Goal: Task Accomplishment & Management: Manage account settings

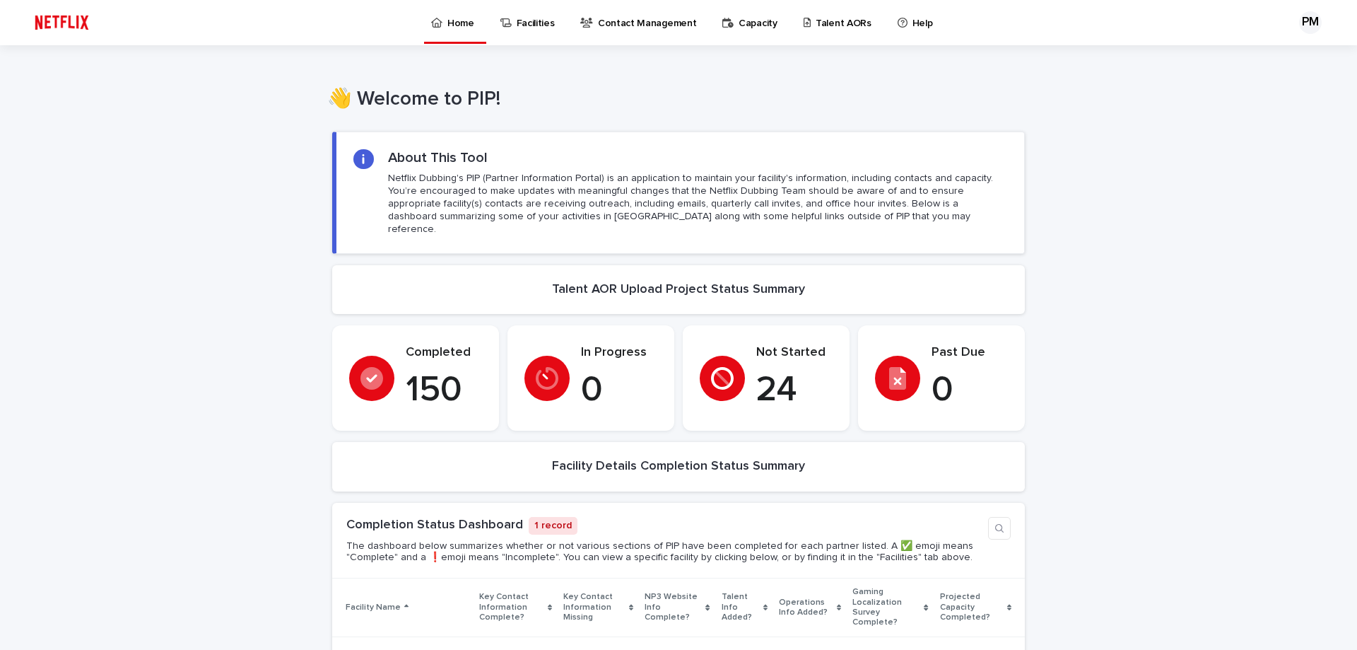
click at [1186, 218] on div "Loading... Saving… Loading... Saving… Loading... Saving… Loading... Saving… Loa…" at bounding box center [678, 607] width 1357 height 980
click at [804, 23] on icon at bounding box center [808, 23] width 8 height 10
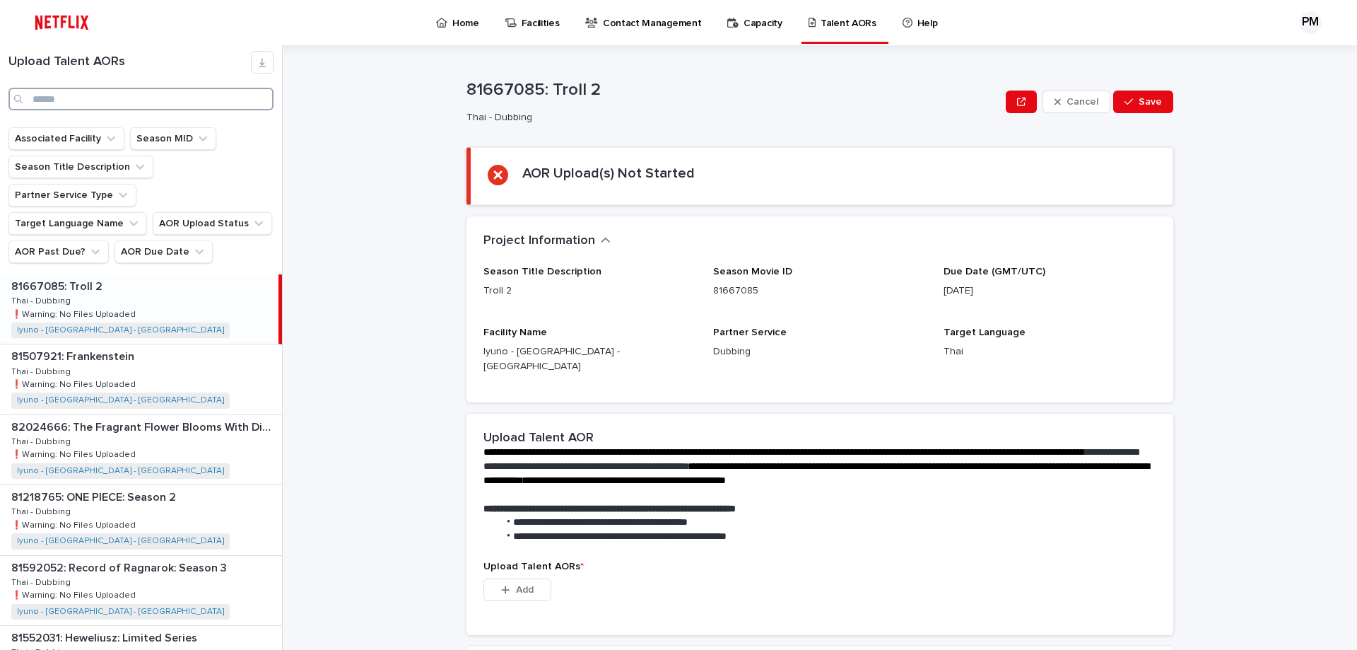
click at [93, 89] on input "Search" at bounding box center [140, 99] width 265 height 23
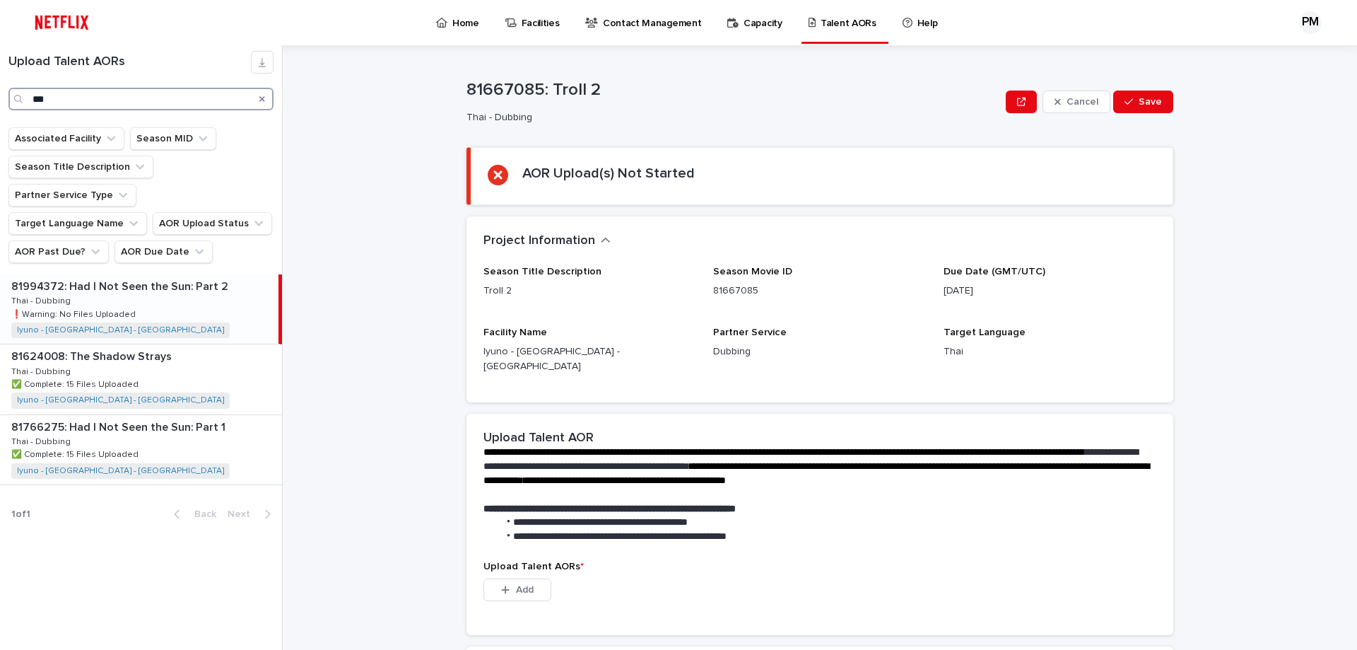
type input "***"
click at [146, 277] on p "81994372: Had I Not Seen the Sun: Part 2" at bounding box center [121, 285] width 220 height 16
click at [149, 274] on div "81994372: Had I Not Seen the Sun: Part 2 81994372: Had I Not Seen the Sun: Part…" at bounding box center [139, 308] width 279 height 69
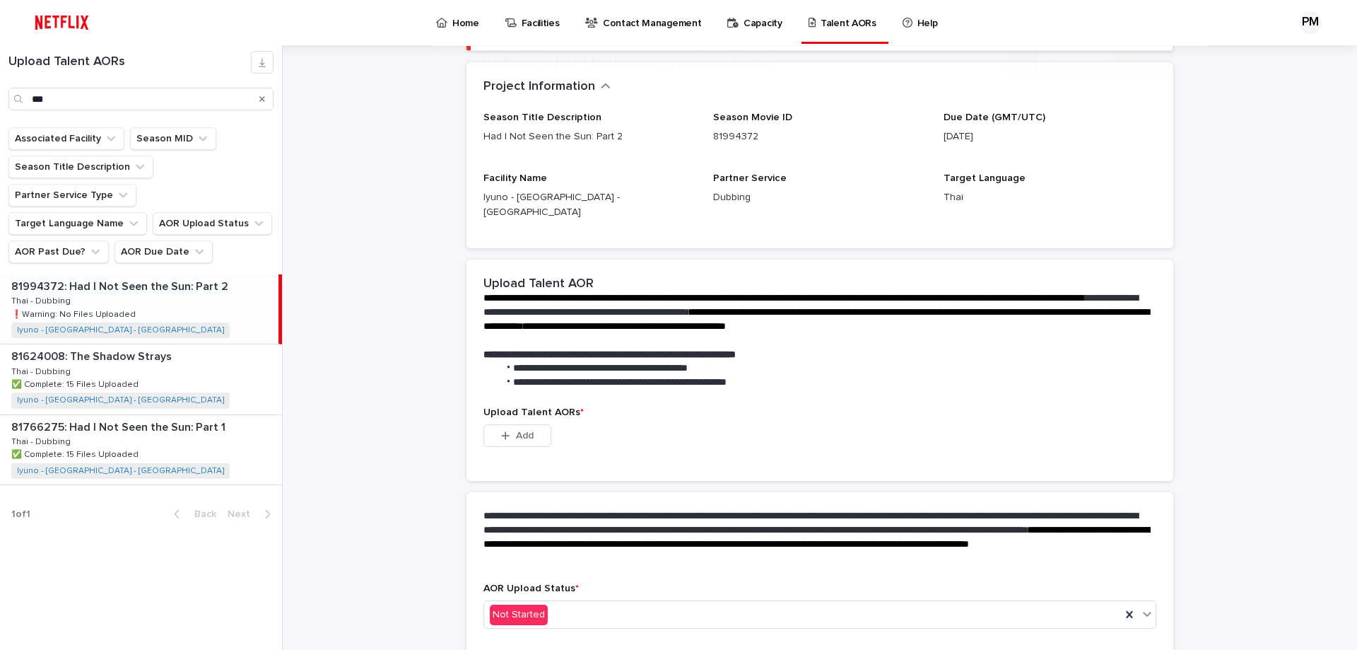
scroll to position [198, 0]
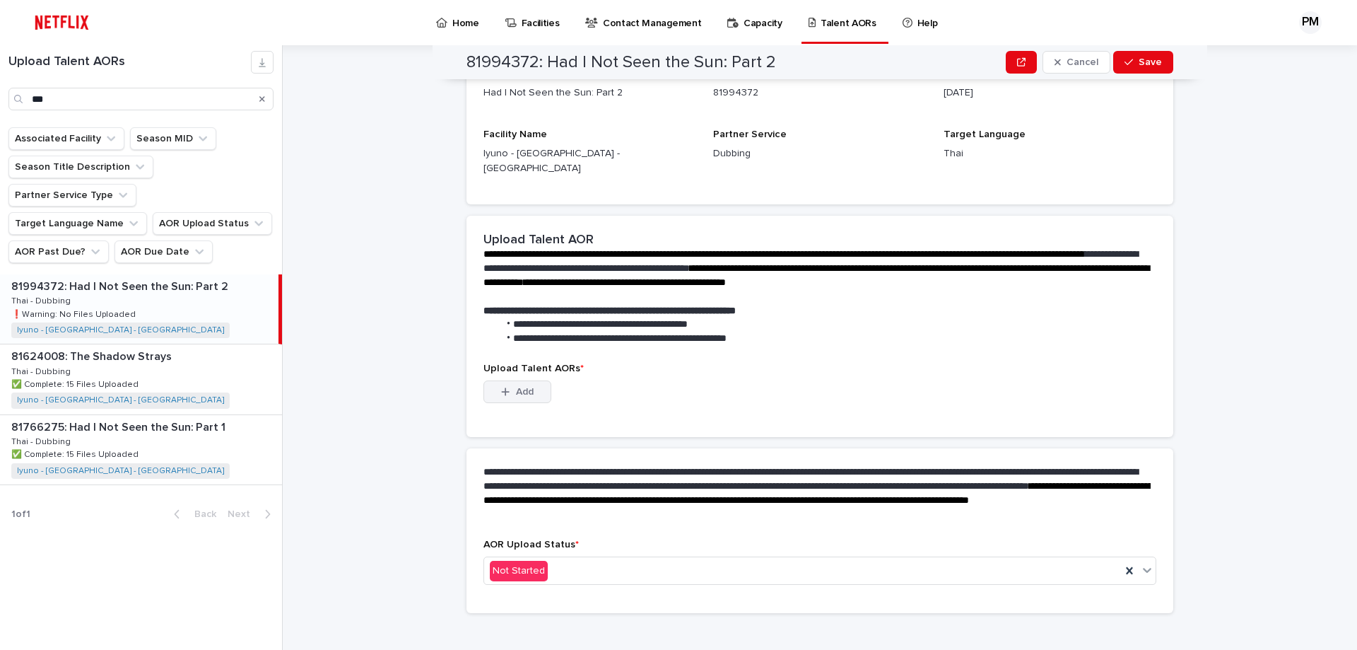
click at [537, 380] on button "Add" at bounding box center [518, 391] width 68 height 23
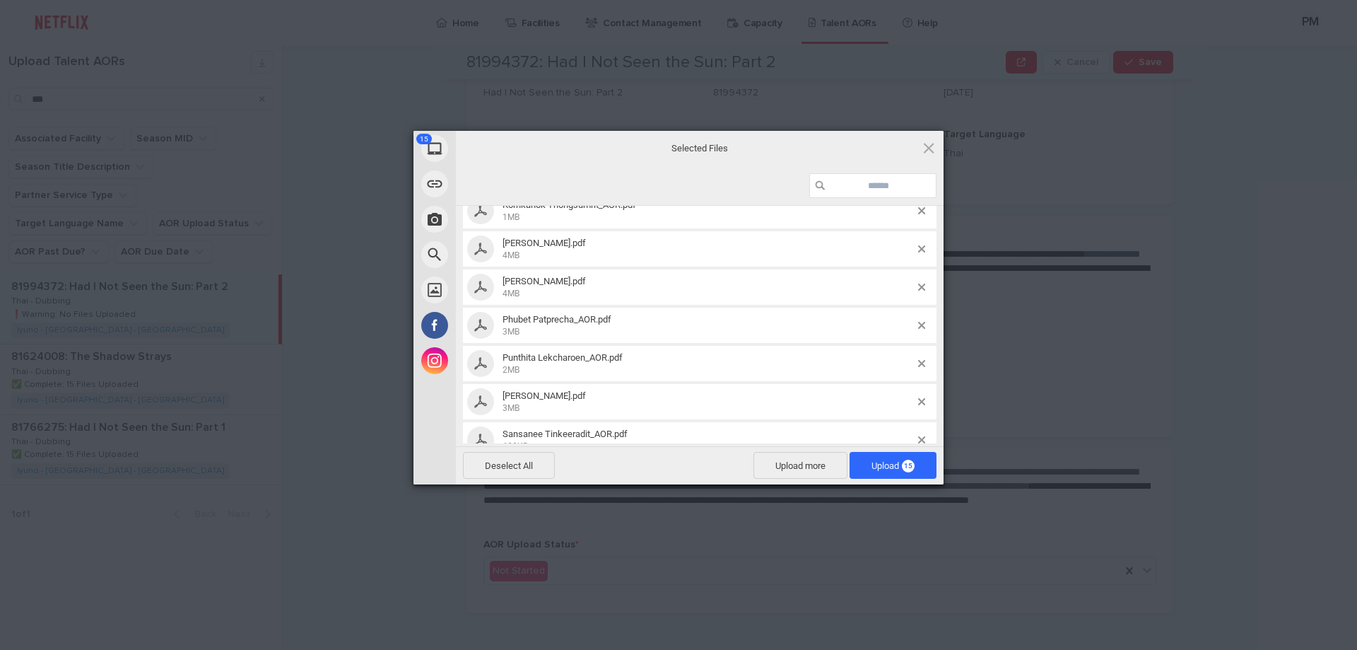
scroll to position [378, 0]
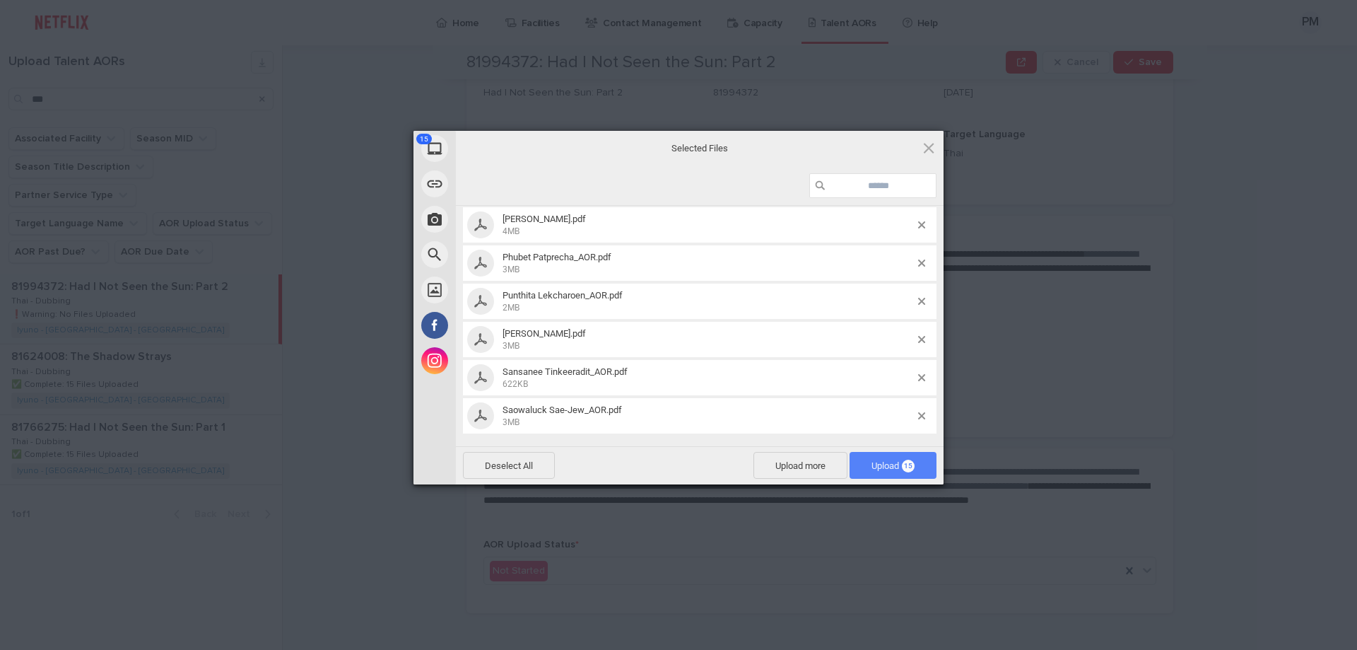
click at [891, 467] on span "Upload 15" at bounding box center [893, 465] width 43 height 11
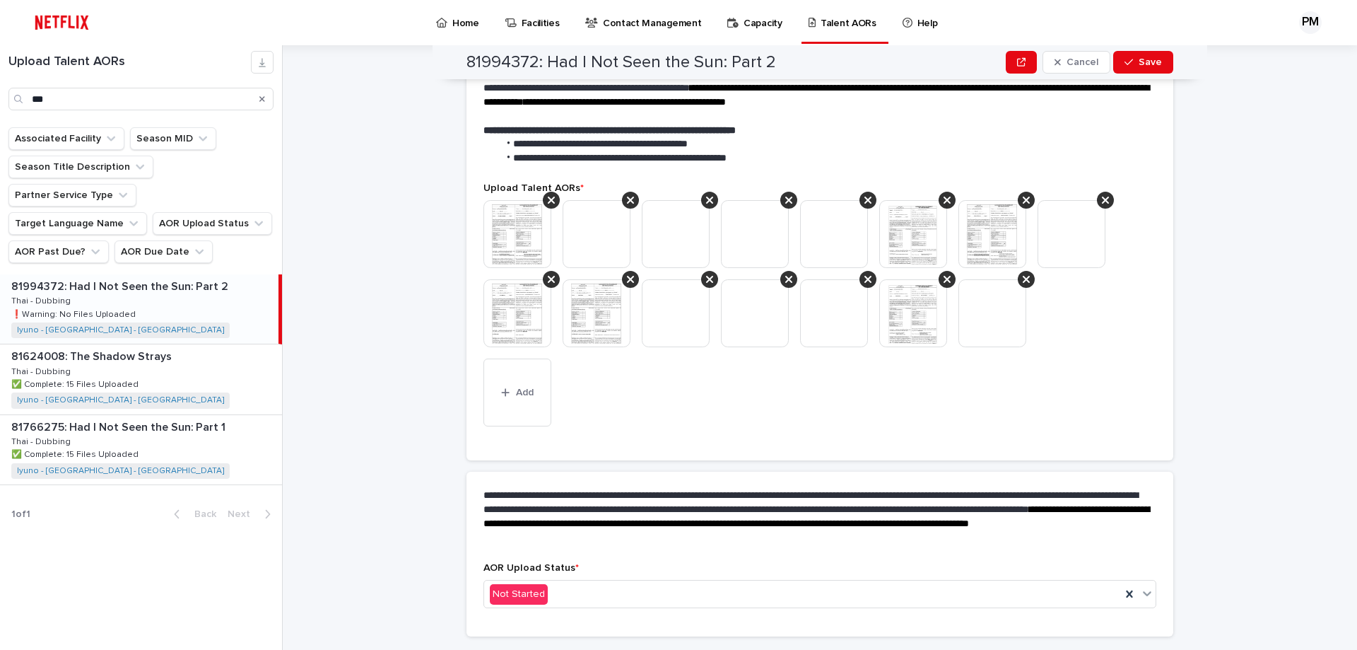
scroll to position [332, 0]
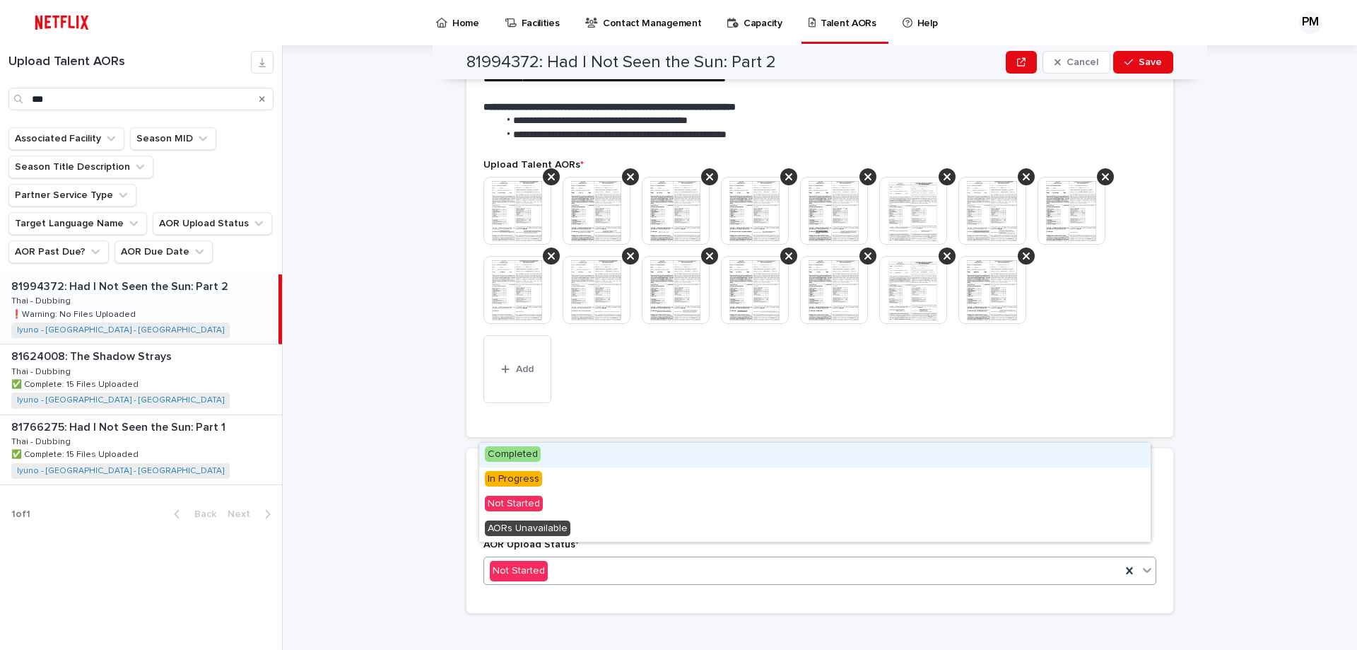
click at [603, 559] on div "Not Started" at bounding box center [802, 570] width 637 height 23
click at [568, 450] on div "Completed" at bounding box center [815, 455] width 672 height 25
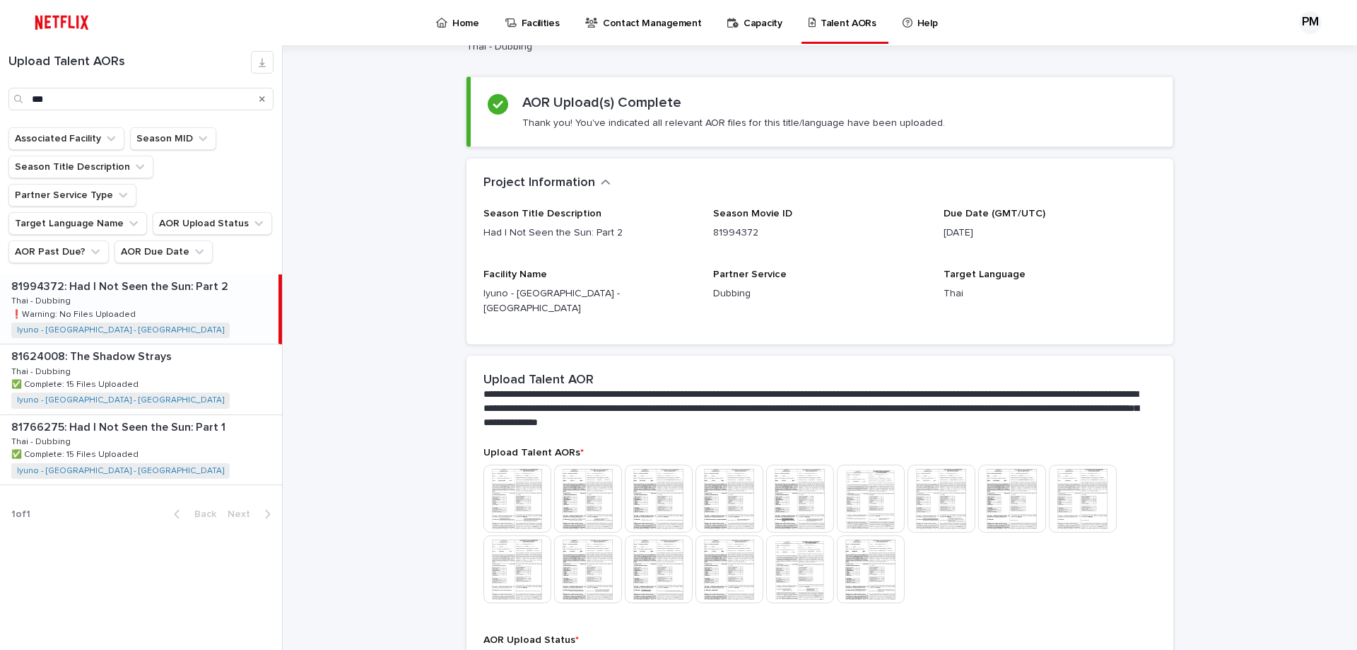
scroll to position [0, 0]
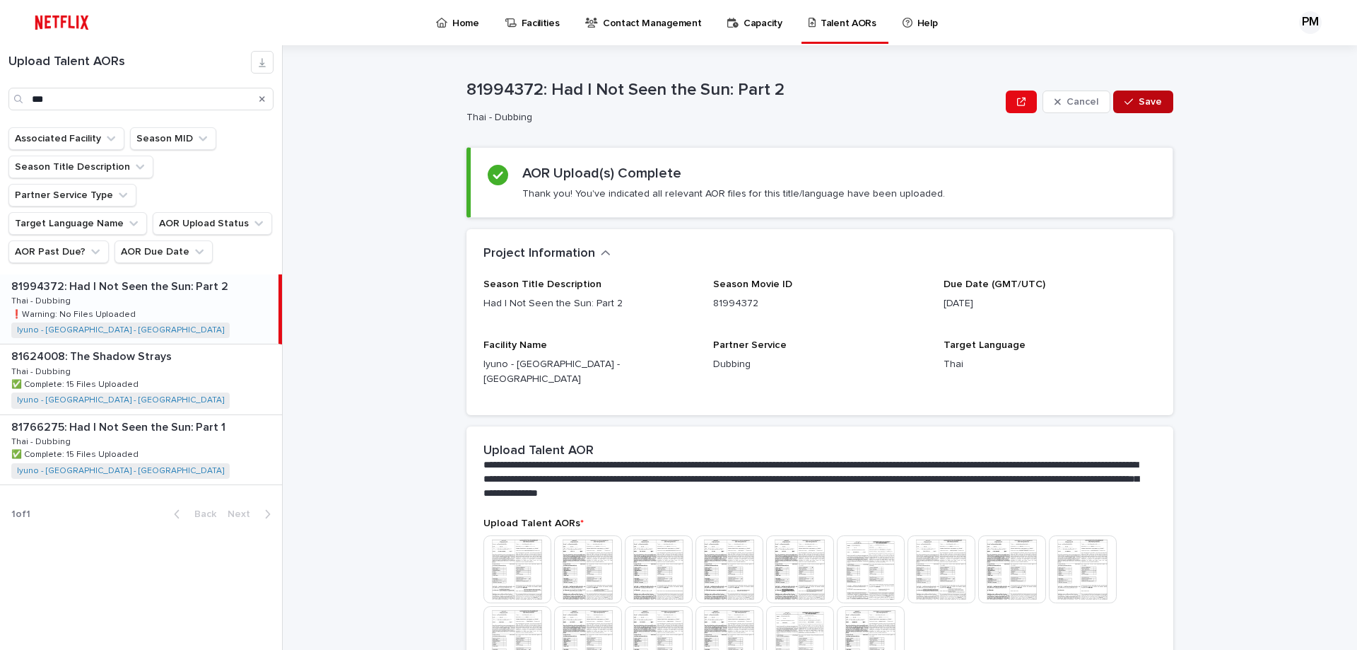
click at [1142, 102] on span "Save" at bounding box center [1150, 102] width 23 height 10
